Goal: Task Accomplishment & Management: Use online tool/utility

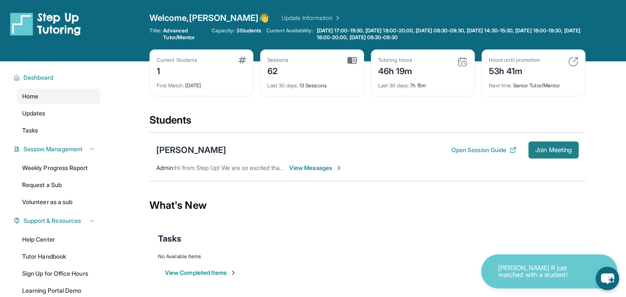
click at [542, 152] on span "Join Meeting" at bounding box center [553, 149] width 37 height 5
click at [548, 152] on span "Join Meeting" at bounding box center [553, 149] width 37 height 5
click at [541, 156] on button "Join Meeting" at bounding box center [553, 149] width 50 height 17
